Goal: Navigation & Orientation: Find specific page/section

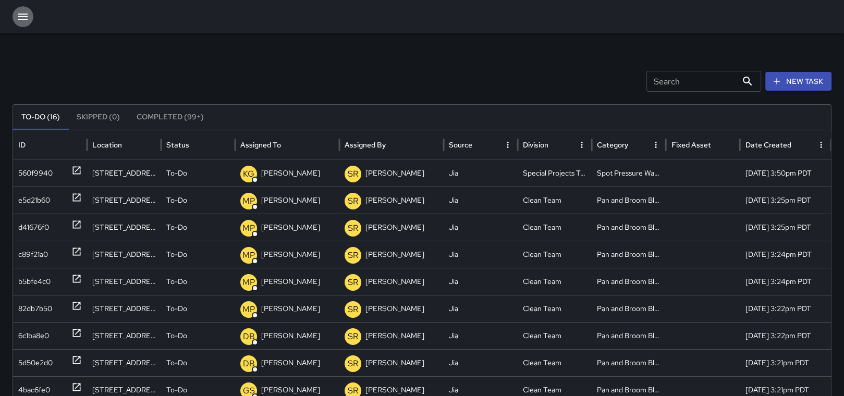
click at [26, 16] on icon "button" at bounding box center [23, 16] width 13 height 13
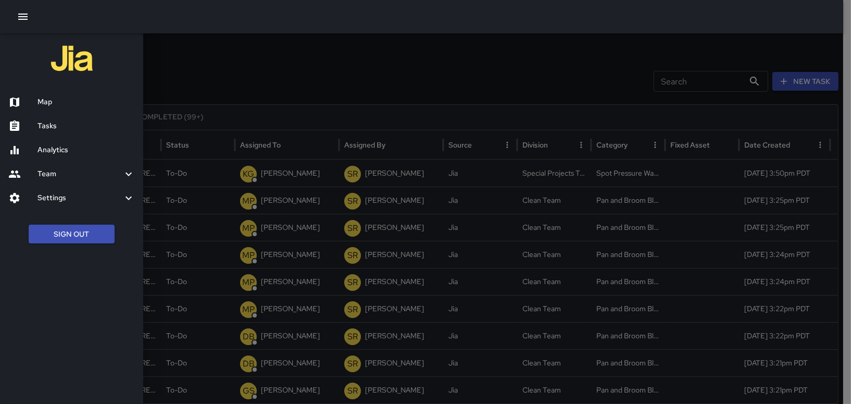
click at [84, 93] on div "Map" at bounding box center [71, 102] width 143 height 24
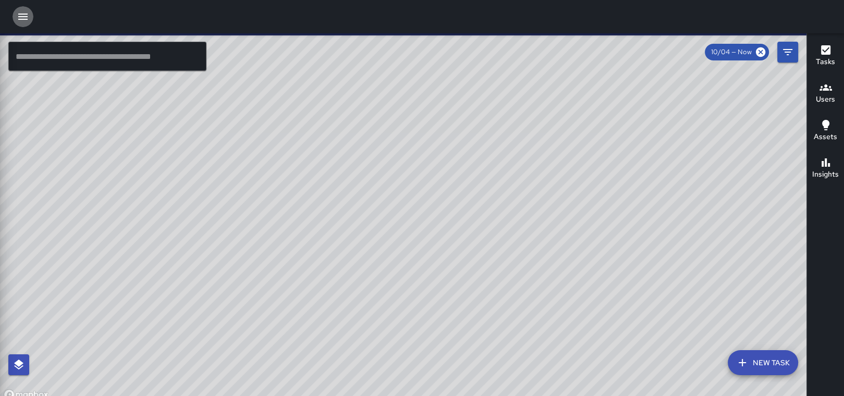
click at [30, 16] on button "button" at bounding box center [23, 16] width 21 height 21
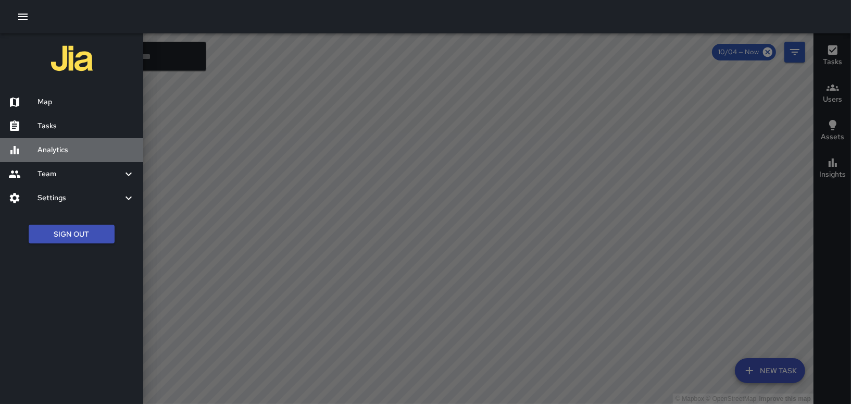
click at [80, 150] on h6 "Analytics" at bounding box center [86, 149] width 97 height 11
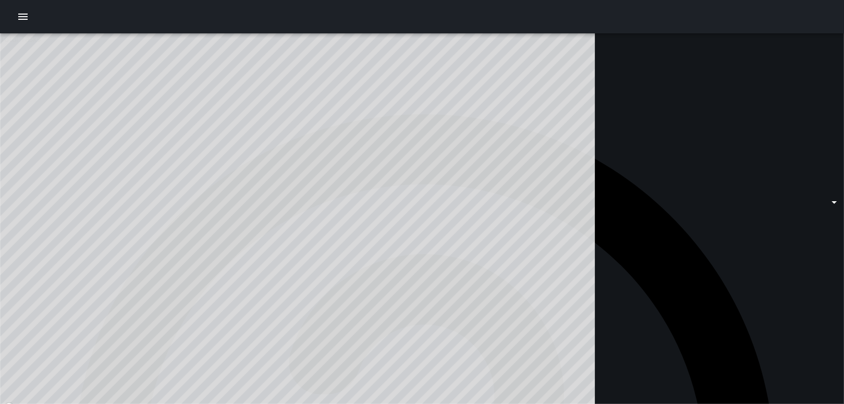
click at [20, 21] on icon "button" at bounding box center [23, 16] width 13 height 13
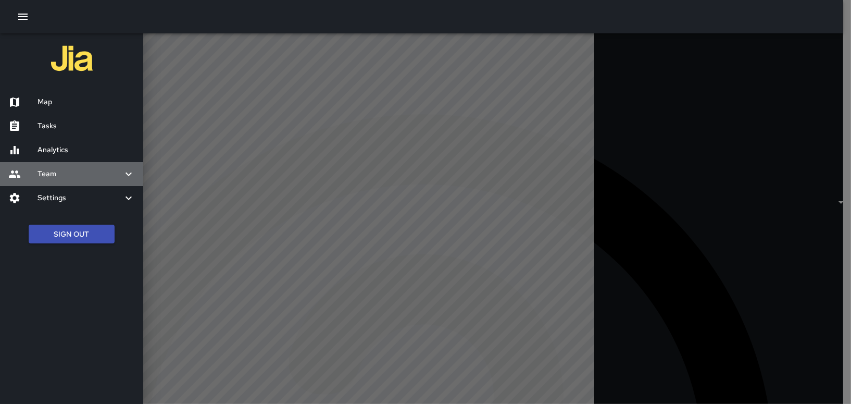
click at [68, 170] on h6 "Team" at bounding box center [80, 173] width 85 height 11
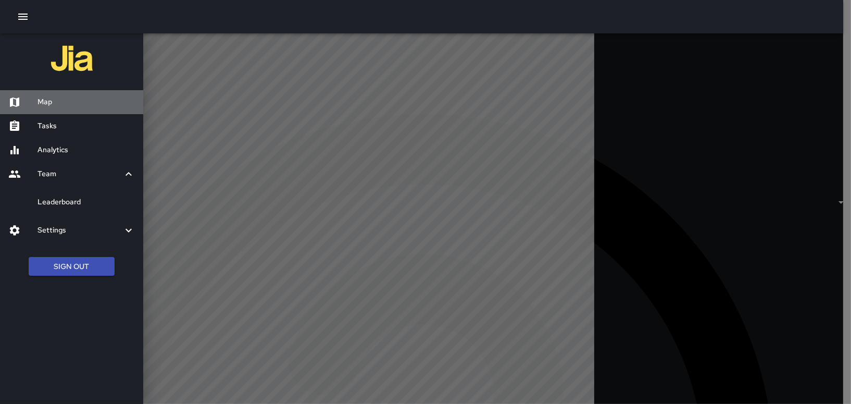
click at [56, 93] on div "Map" at bounding box center [71, 102] width 143 height 24
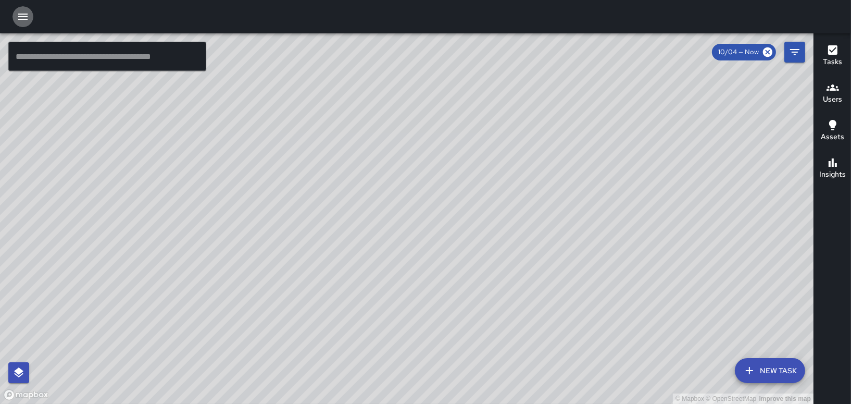
click at [28, 16] on icon "button" at bounding box center [23, 16] width 13 height 13
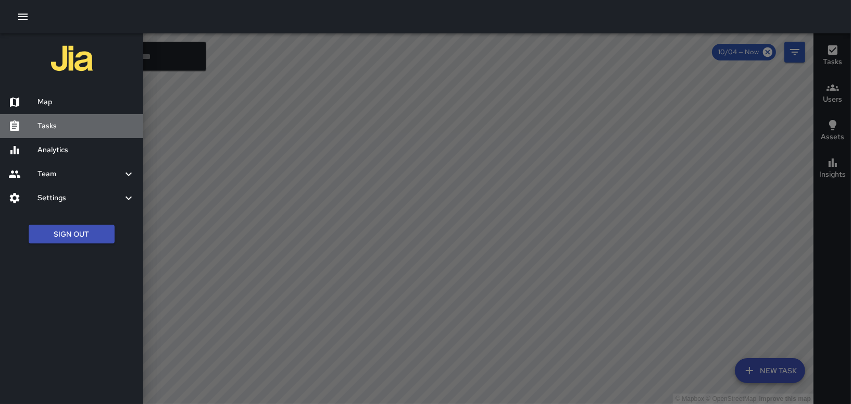
click at [58, 122] on h6 "Tasks" at bounding box center [86, 125] width 97 height 11
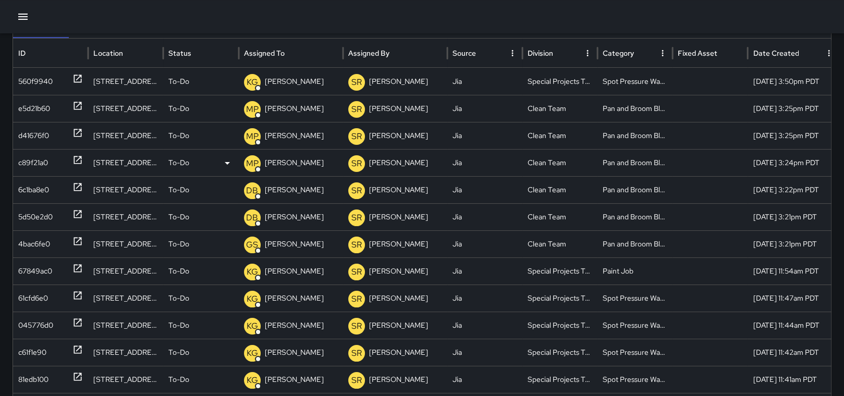
scroll to position [104, 0]
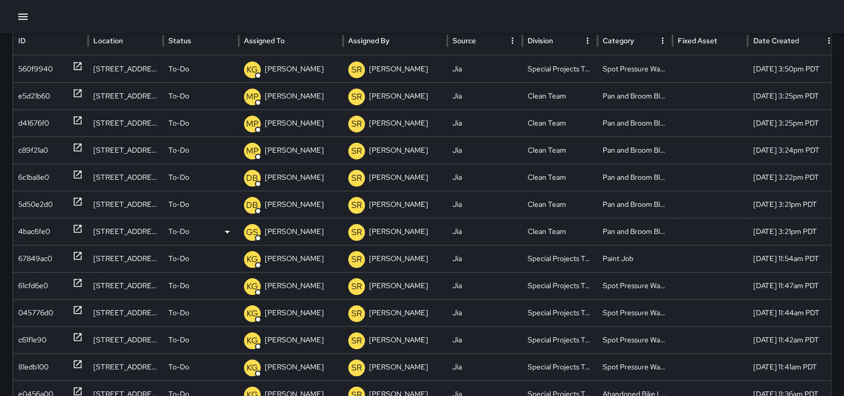
click at [298, 228] on p "[PERSON_NAME]" at bounding box center [294, 231] width 59 height 27
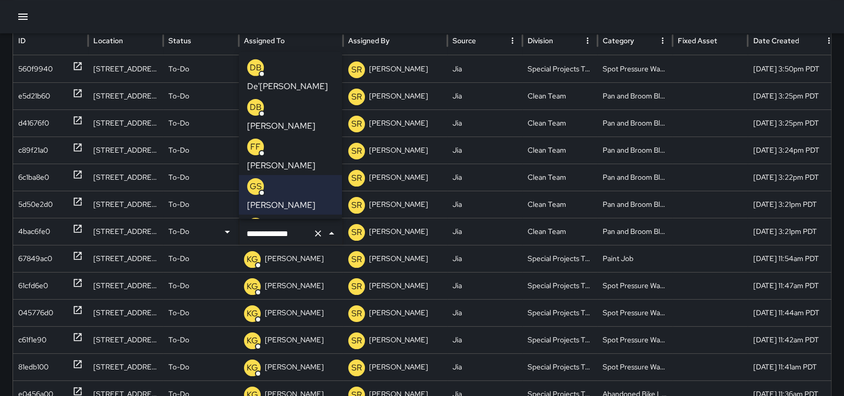
click at [290, 120] on p "[PERSON_NAME]" at bounding box center [281, 126] width 68 height 13
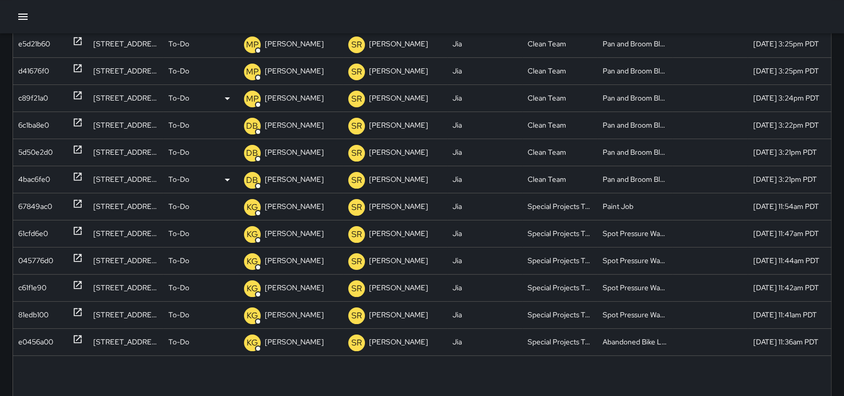
scroll to position [228, 0]
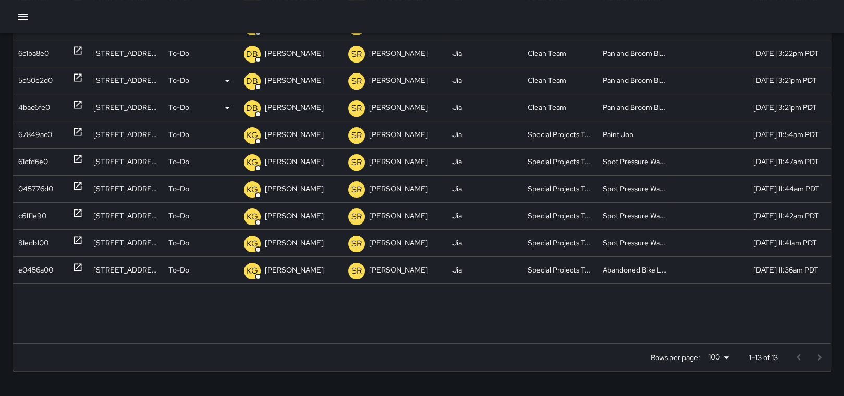
click at [129, 83] on div "[STREET_ADDRESS]" at bounding box center [125, 80] width 75 height 27
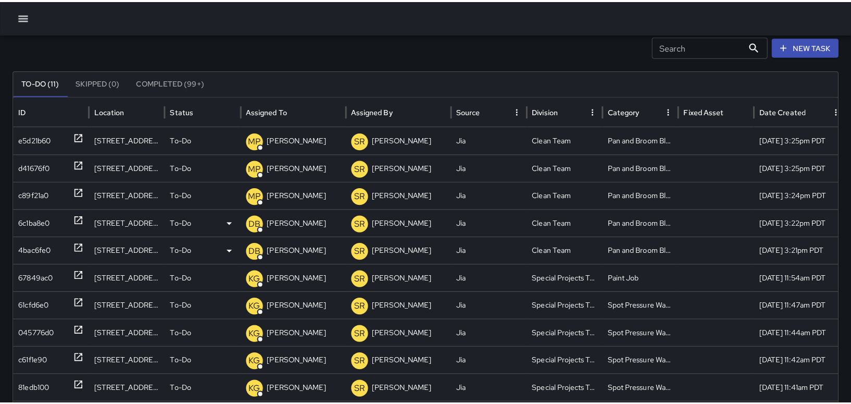
scroll to position [52, 0]
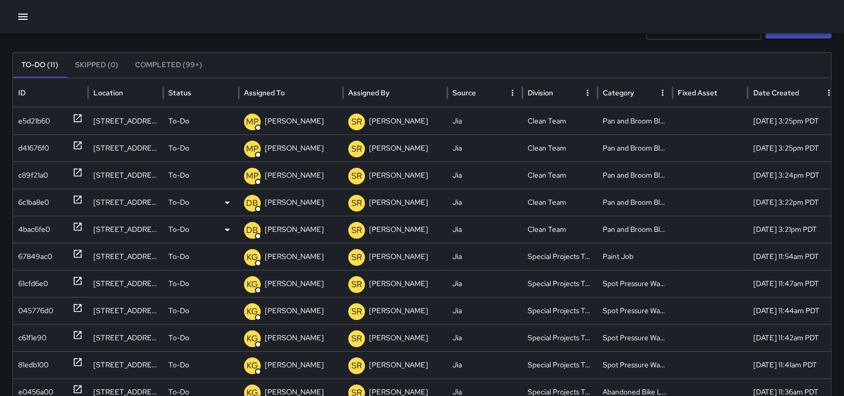
click at [135, 209] on div "[STREET_ADDRESS]" at bounding box center [125, 202] width 75 height 27
click at [135, 204] on div "[STREET_ADDRESS]" at bounding box center [125, 202] width 75 height 27
click at [76, 197] on icon at bounding box center [77, 199] width 10 height 10
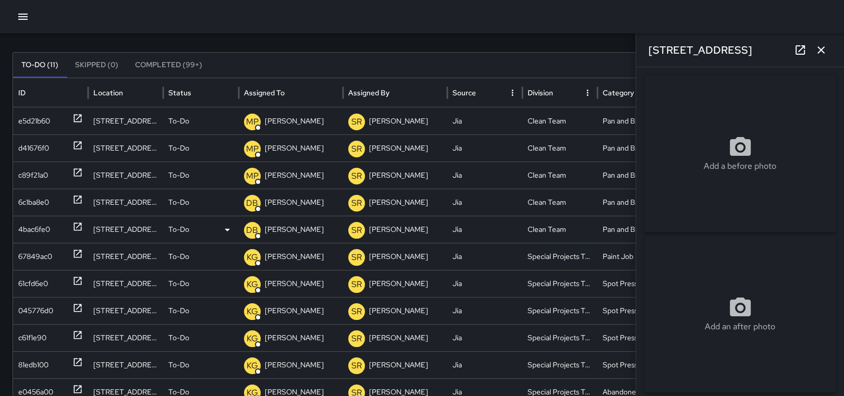
click at [828, 49] on button "button" at bounding box center [820, 50] width 21 height 21
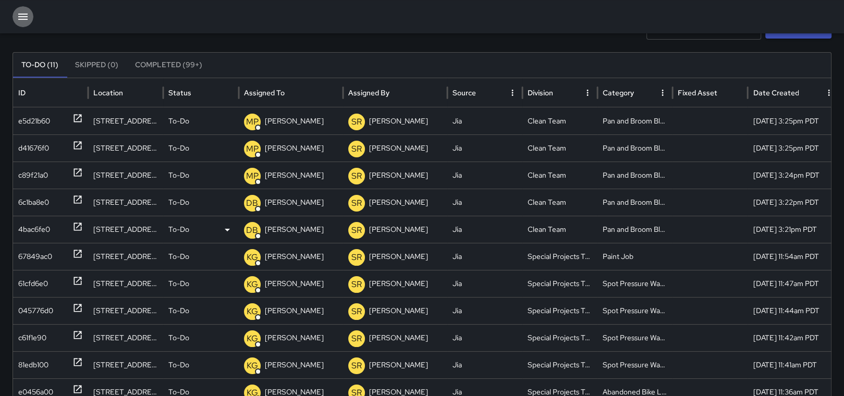
click at [18, 19] on icon "button" at bounding box center [23, 16] width 13 height 13
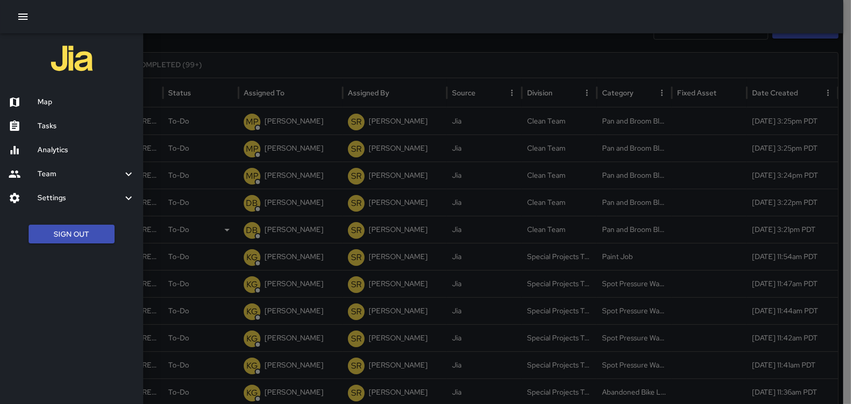
click at [84, 99] on h6 "Map" at bounding box center [86, 101] width 97 height 11
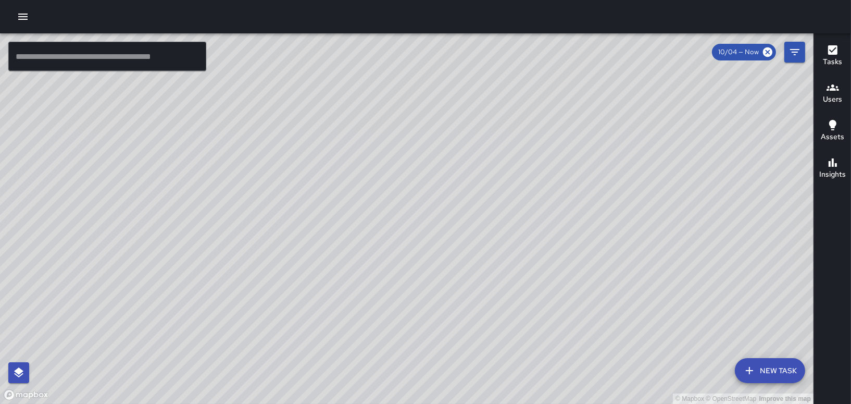
drag, startPoint x: 486, startPoint y: 250, endPoint x: 478, endPoint y: 147, distance: 102.9
click at [478, 147] on div "© Mapbox © OpenStreetMap Improve this map" at bounding box center [407, 218] width 814 height 370
